Goal: Information Seeking & Learning: Learn about a topic

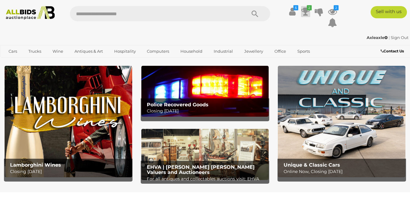
click at [304, 9] on icon at bounding box center [305, 11] width 9 height 11
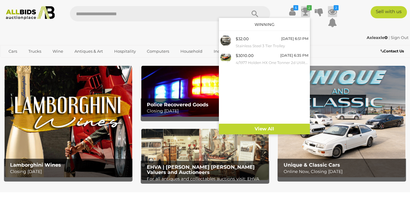
click at [331, 10] on icon at bounding box center [332, 11] width 9 height 11
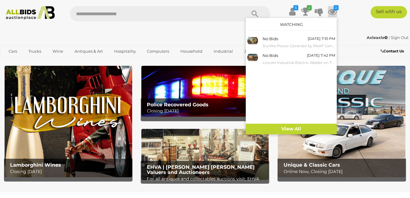
click at [304, 6] on div "$ Transaction History" at bounding box center [205, 16] width 410 height 33
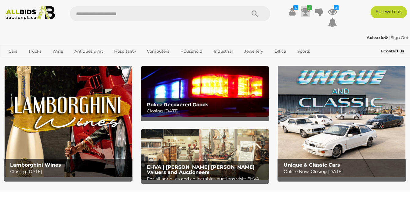
click at [305, 12] on icon at bounding box center [305, 11] width 9 height 11
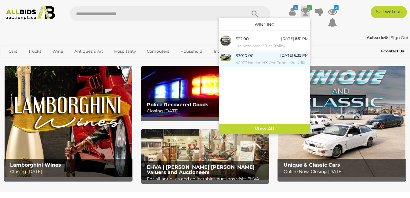
click at [255, 56] on div "$3010.00 20/10/2025 6:35 PM 4/1977 Holden HX One Tonner 2d Utility Mandarin Red…" at bounding box center [272, 59] width 73 height 14
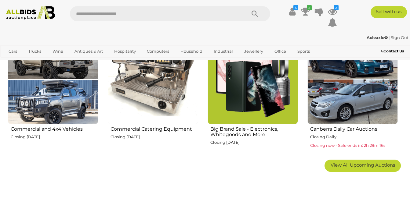
scroll to position [357, 0]
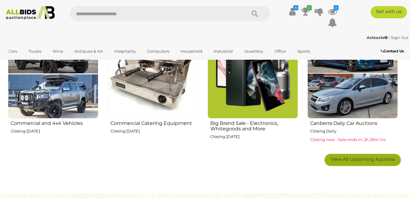
click at [378, 156] on link "View All Upcoming Auctions" at bounding box center [363, 160] width 76 height 12
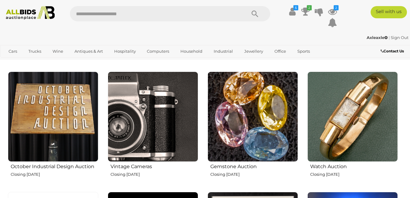
scroll to position [444, 0]
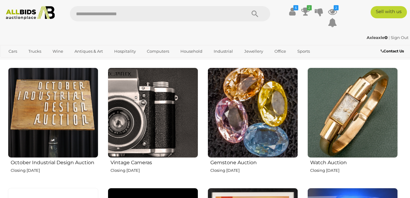
click at [43, 110] on img at bounding box center [53, 113] width 90 height 90
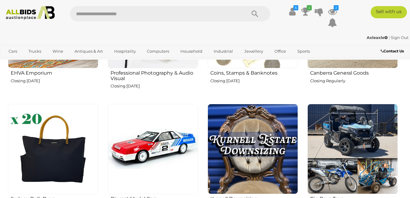
scroll to position [810, 0]
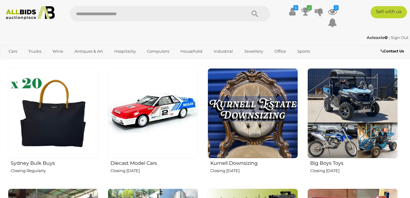
click at [232, 124] on img at bounding box center [253, 113] width 90 height 90
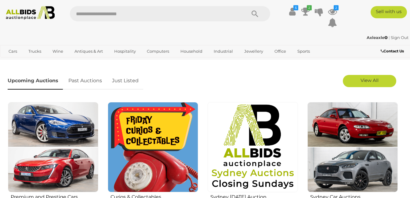
scroll to position [166, 0]
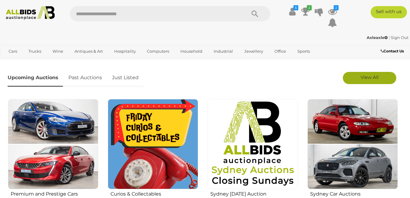
click at [381, 81] on link "View All" at bounding box center [369, 78] width 53 height 12
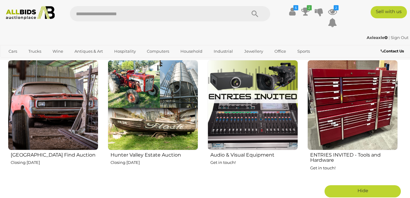
scroll to position [916, 0]
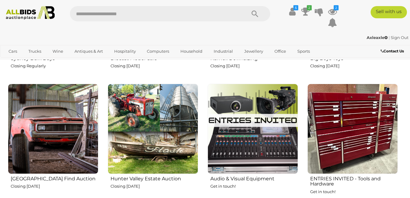
click at [46, 105] on img at bounding box center [53, 129] width 90 height 90
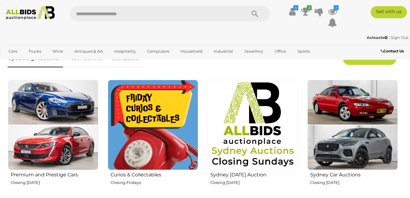
scroll to position [197, 0]
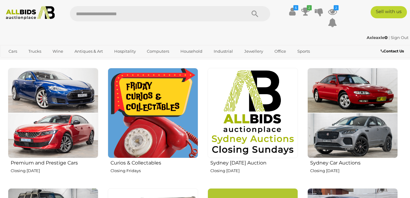
click at [157, 107] on img at bounding box center [153, 113] width 90 height 90
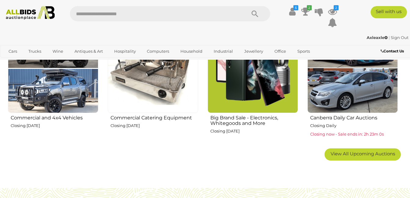
scroll to position [372, 0]
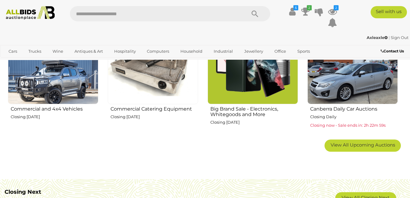
click at [372, 153] on div "Premium and Prestige Cars Closing Wednesday 15th October" at bounding box center [203, 22] width 390 height 271
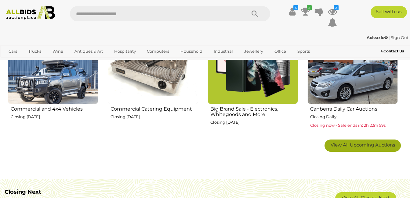
click at [375, 147] on span "View All Upcoming Auctions" at bounding box center [363, 145] width 64 height 6
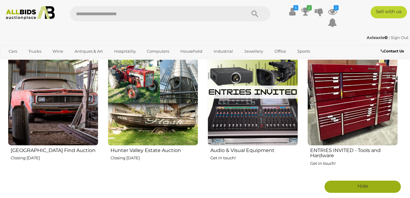
scroll to position [948, 0]
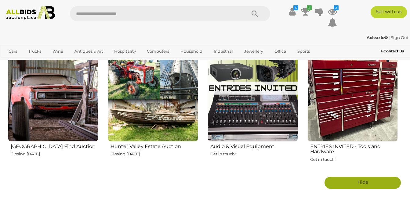
click at [174, 91] on img at bounding box center [153, 97] width 90 height 90
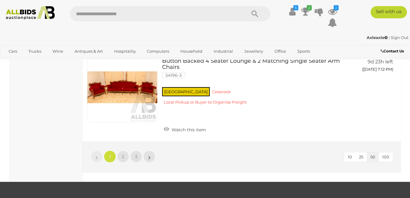
scroll to position [4190, 0]
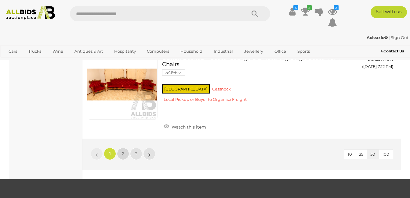
click at [124, 151] on span "2" at bounding box center [123, 153] width 2 height 5
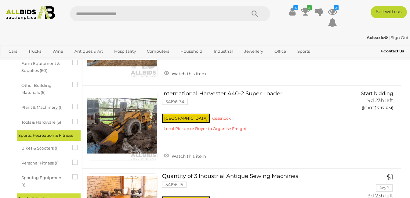
scroll to position [422, 0]
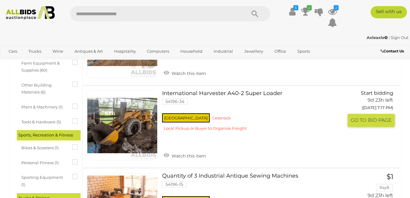
click at [125, 111] on link at bounding box center [122, 126] width 71 height 71
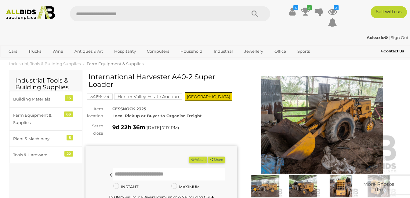
click at [343, 131] on img at bounding box center [322, 125] width 152 height 98
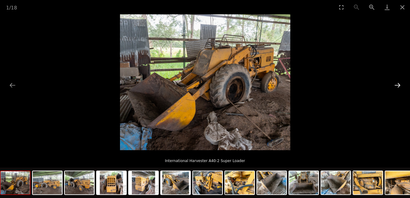
click at [399, 86] on button "Next slide" at bounding box center [397, 85] width 13 height 12
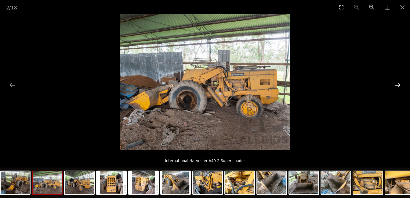
click at [399, 86] on button "Next slide" at bounding box center [397, 85] width 13 height 12
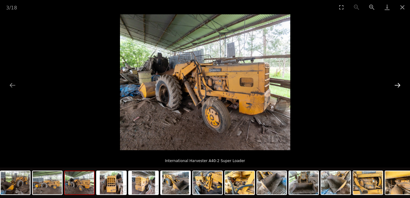
click at [399, 86] on button "Next slide" at bounding box center [397, 85] width 13 height 12
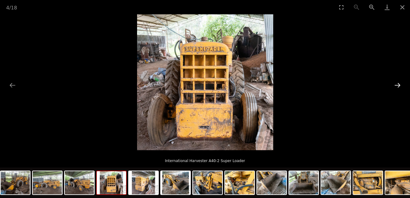
click at [399, 86] on button "Next slide" at bounding box center [397, 85] width 13 height 12
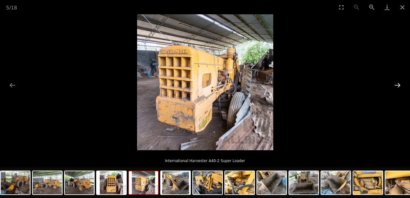
click at [399, 86] on button "Next slide" at bounding box center [397, 85] width 13 height 12
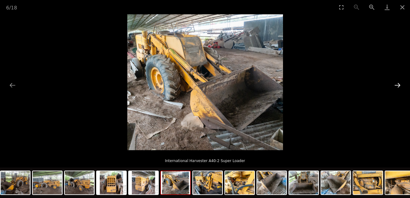
click at [399, 86] on button "Next slide" at bounding box center [397, 85] width 13 height 12
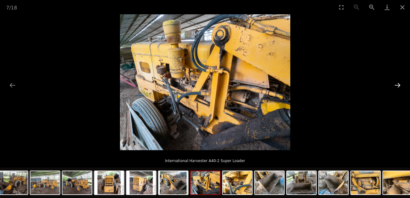
click at [399, 86] on button "Next slide" at bounding box center [397, 85] width 13 height 12
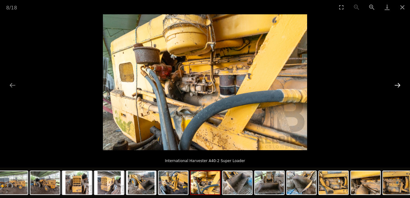
click at [399, 86] on button "Next slide" at bounding box center [397, 85] width 13 height 12
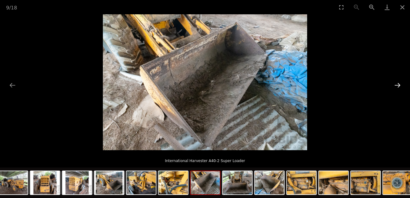
click at [399, 86] on button "Next slide" at bounding box center [397, 85] width 13 height 12
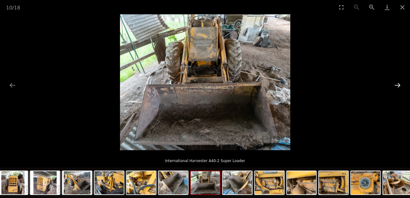
click at [399, 86] on button "Next slide" at bounding box center [397, 85] width 13 height 12
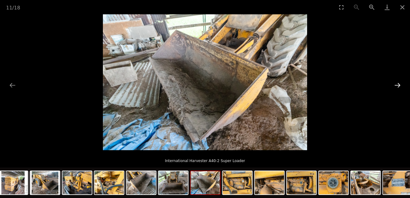
click at [399, 86] on button "Next slide" at bounding box center [397, 85] width 13 height 12
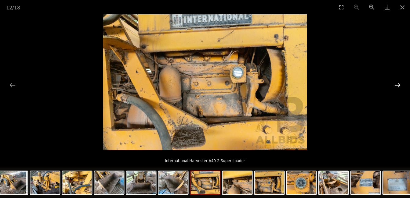
click at [399, 86] on button "Next slide" at bounding box center [397, 85] width 13 height 12
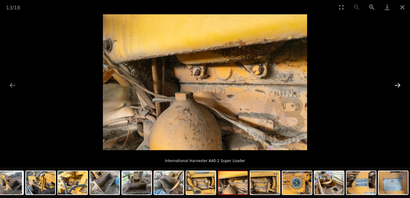
click at [399, 86] on button "Next slide" at bounding box center [397, 85] width 13 height 12
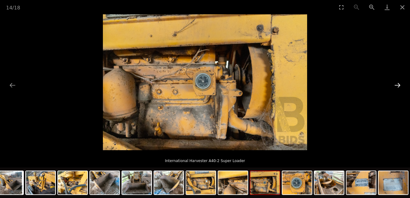
click at [399, 86] on button "Next slide" at bounding box center [397, 85] width 13 height 12
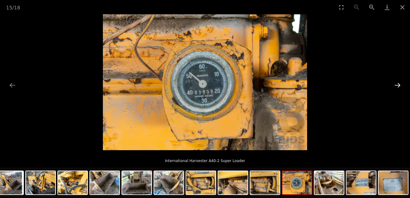
click at [399, 86] on button "Next slide" at bounding box center [397, 85] width 13 height 12
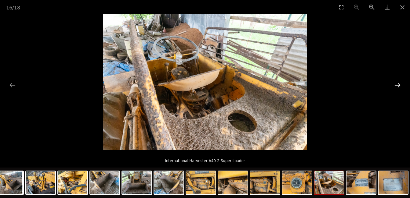
click at [399, 86] on button "Next slide" at bounding box center [397, 85] width 13 height 12
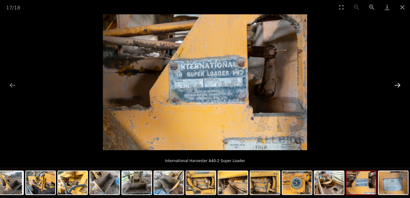
click at [399, 86] on button "Next slide" at bounding box center [397, 85] width 13 height 12
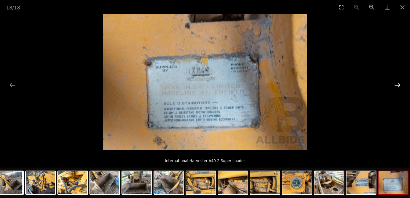
click at [399, 86] on button "Next slide" at bounding box center [397, 85] width 13 height 12
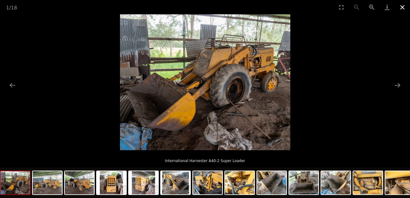
click at [405, 8] on button "Close gallery" at bounding box center [402, 7] width 15 height 14
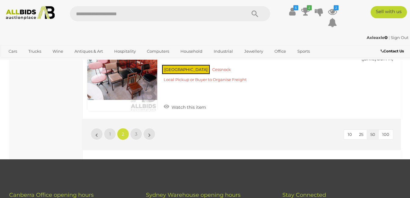
scroll to position [4175, 0]
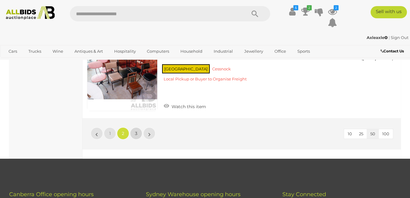
click at [136, 128] on link "3" at bounding box center [136, 134] width 12 height 12
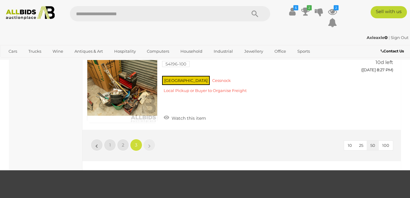
scroll to position [2152, 0]
